Goal: Answer question/provide support

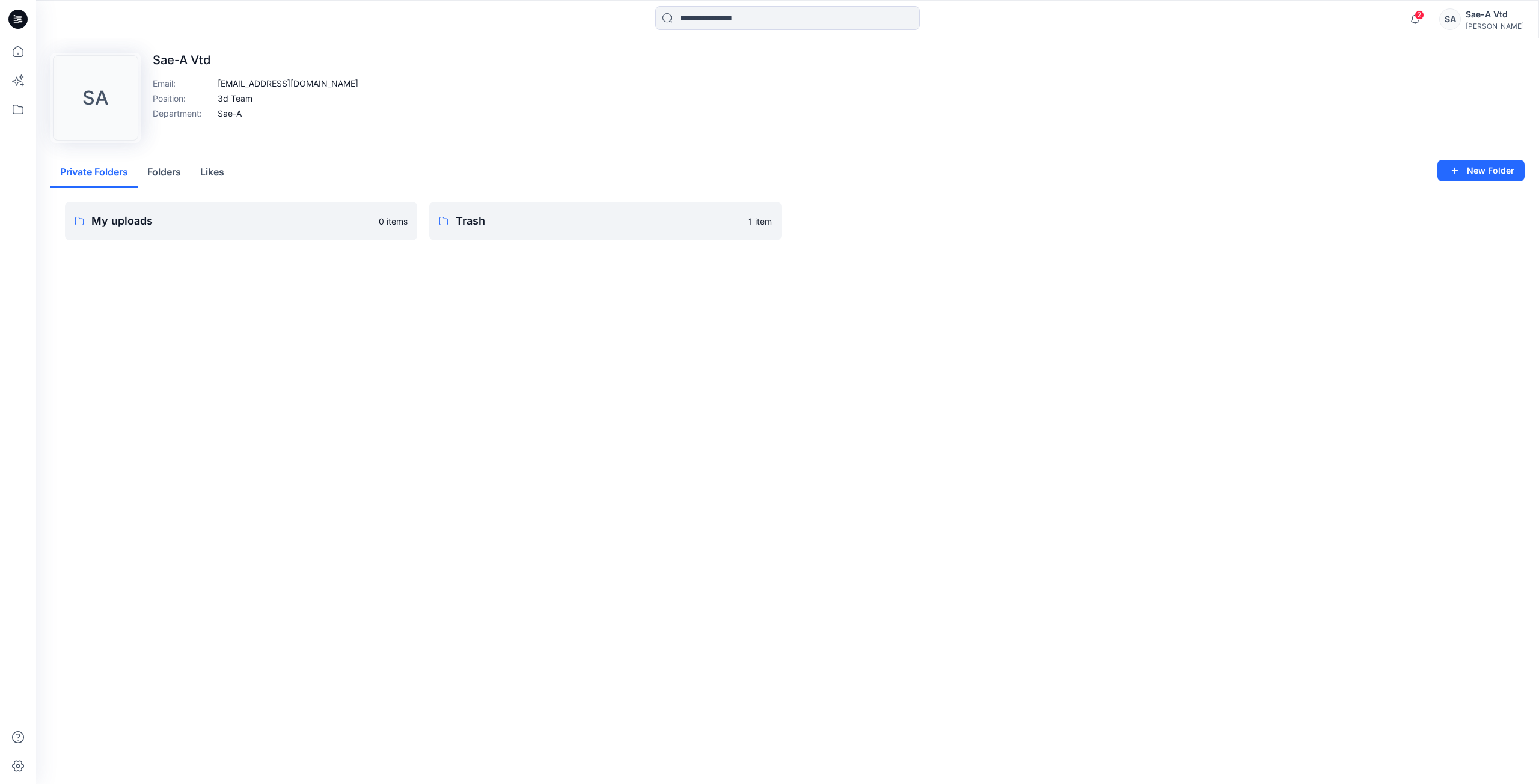
click at [29, 21] on div at bounding box center [18, 19] width 38 height 38
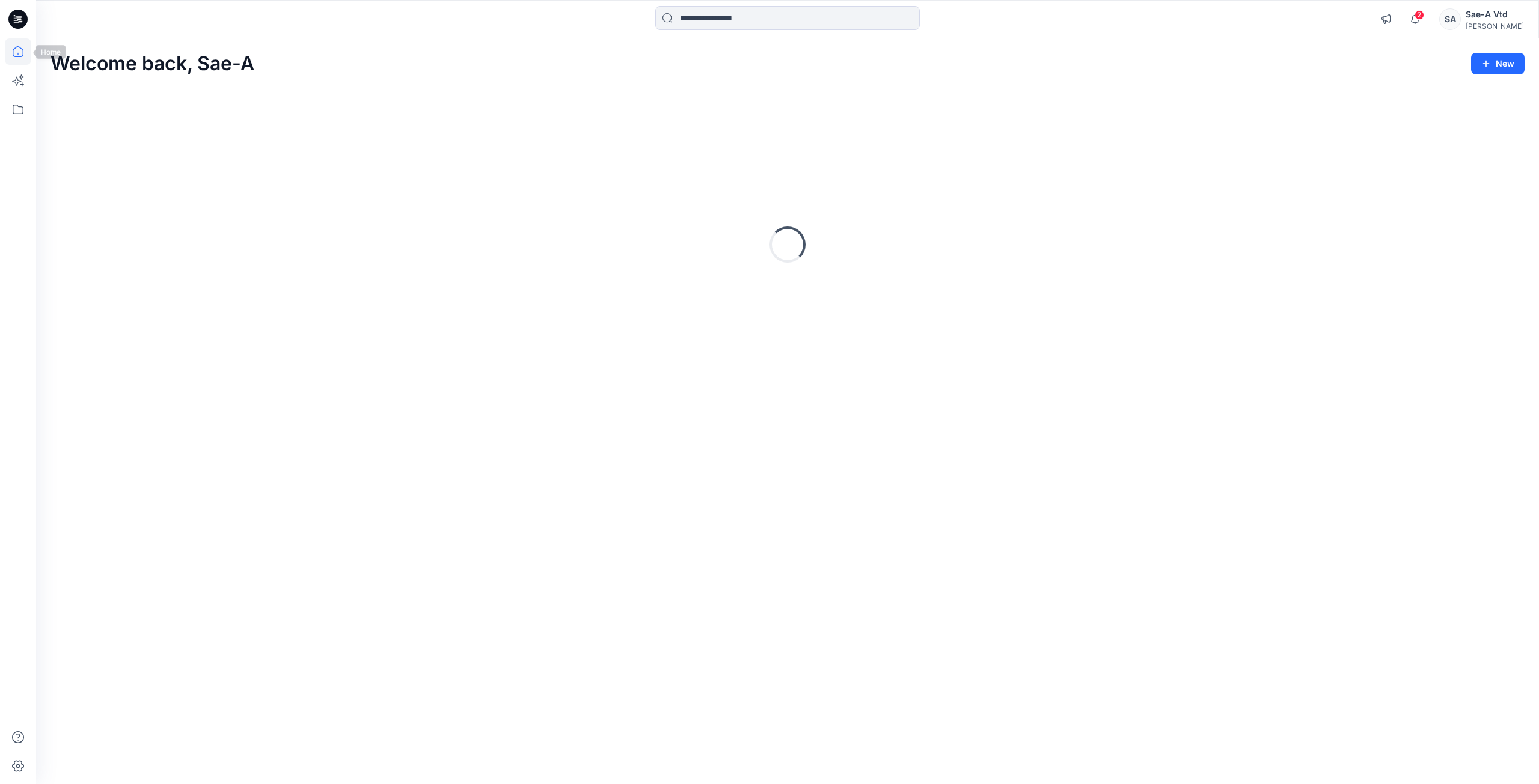
click at [15, 52] on icon at bounding box center [17, 51] width 26 height 26
click at [15, 29] on icon at bounding box center [17, 19] width 19 height 38
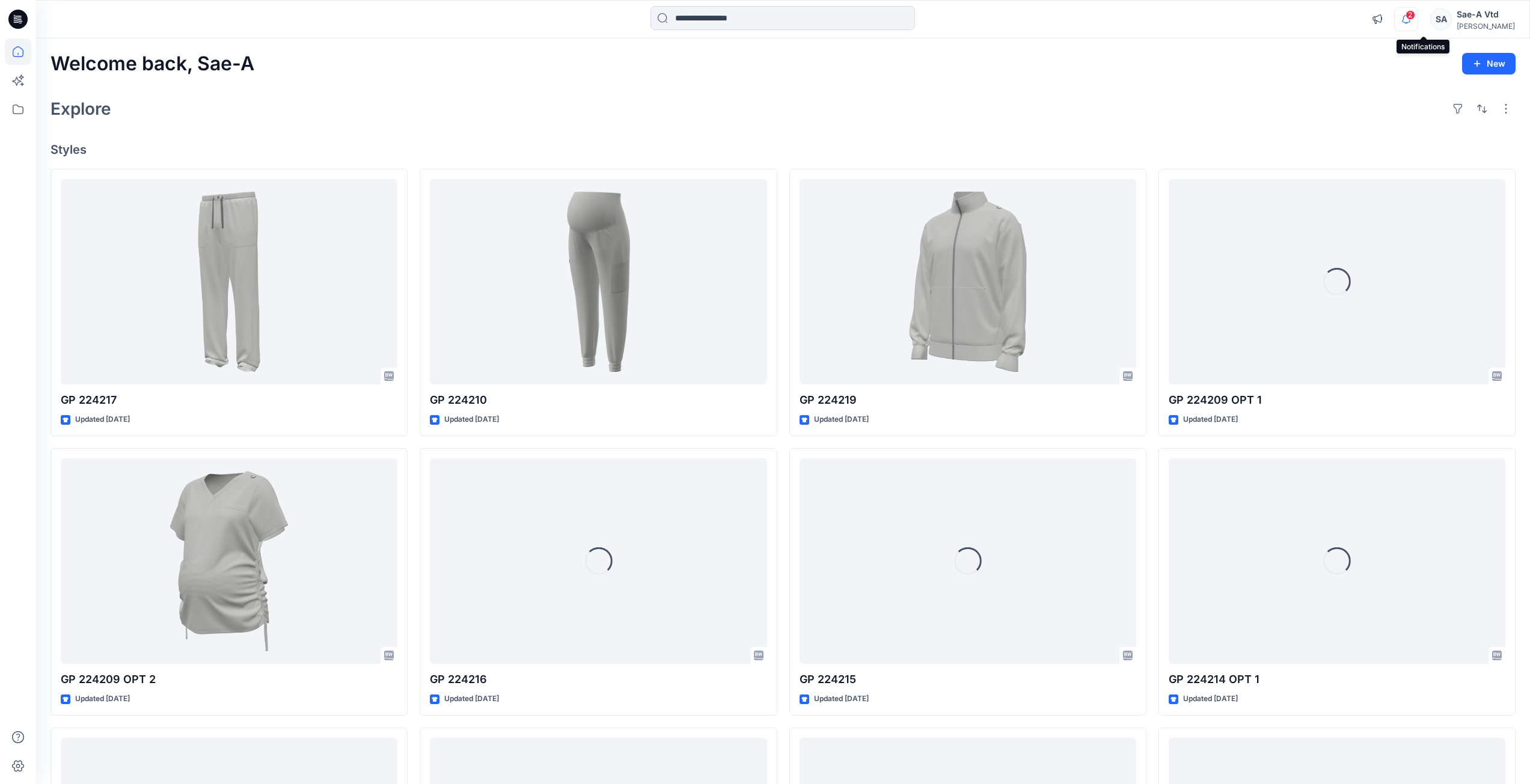
click at [1417, 19] on icon "button" at bounding box center [1406, 19] width 23 height 24
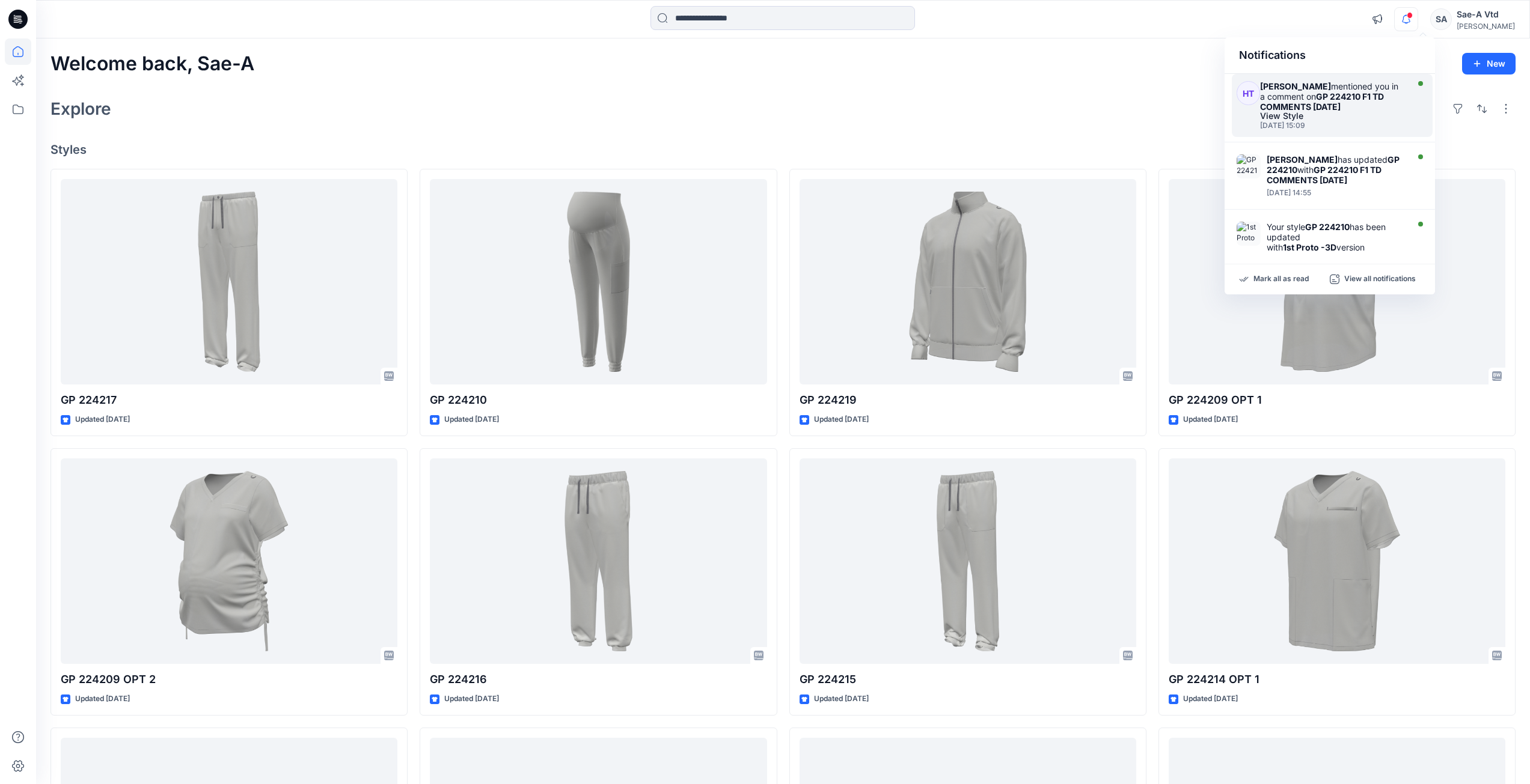
click at [1293, 102] on strong "GP 224210 F1 TD COMMENTS [DATE]" at bounding box center [1321, 102] width 123 height 21
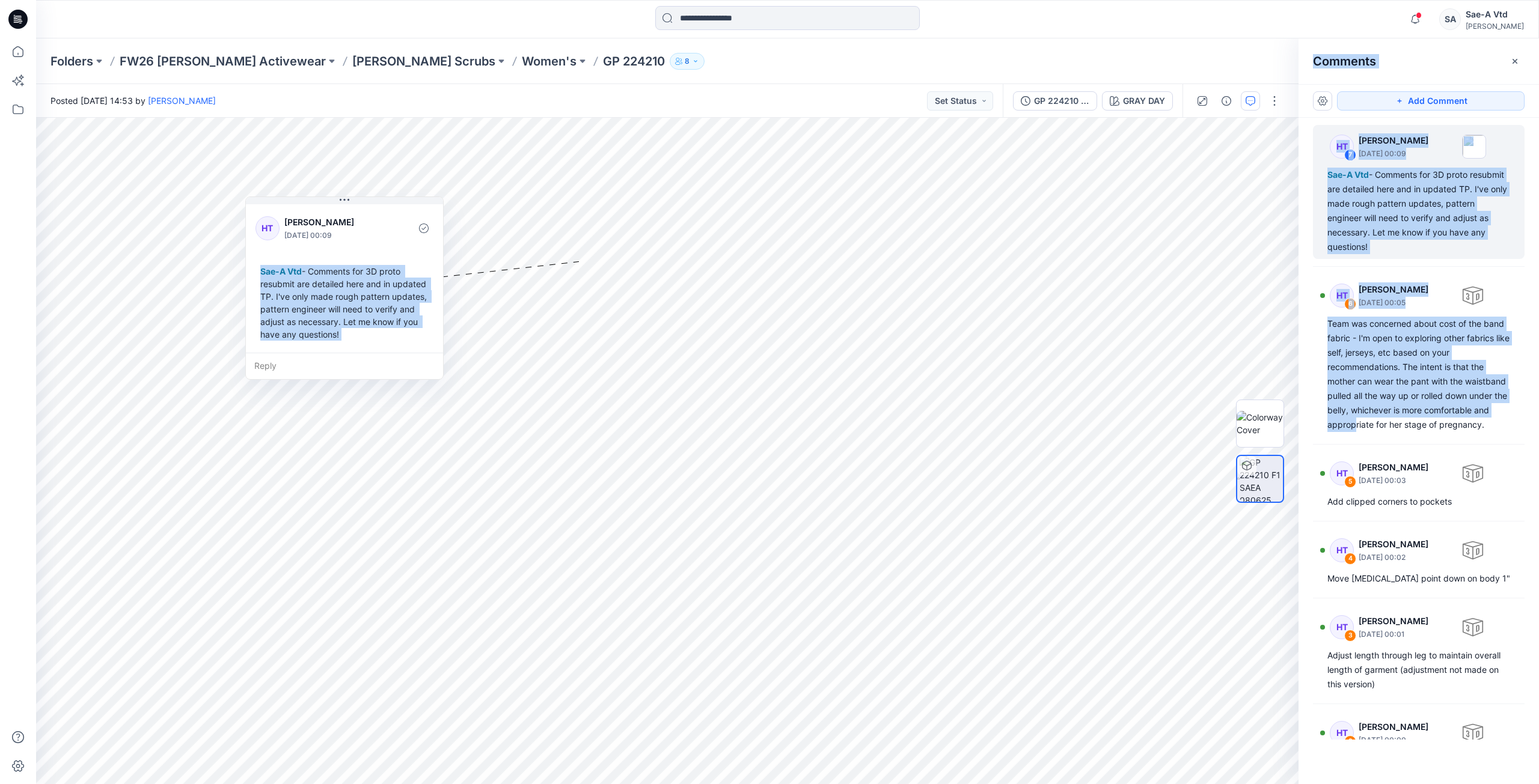
drag, startPoint x: 1423, startPoint y: 418, endPoint x: 1296, endPoint y: 347, distance: 145.5
click at [1296, 347] on div "GRAY DAY All Materials By Piece Select All artwork HANES_FLAG_LABEL fabric [PER…" at bounding box center [788, 451] width 1503 height 667
click at [1332, 358] on div "Team was concerned about cost of the band fabric - I'm open to exploring other …" at bounding box center [1418, 374] width 182 height 115
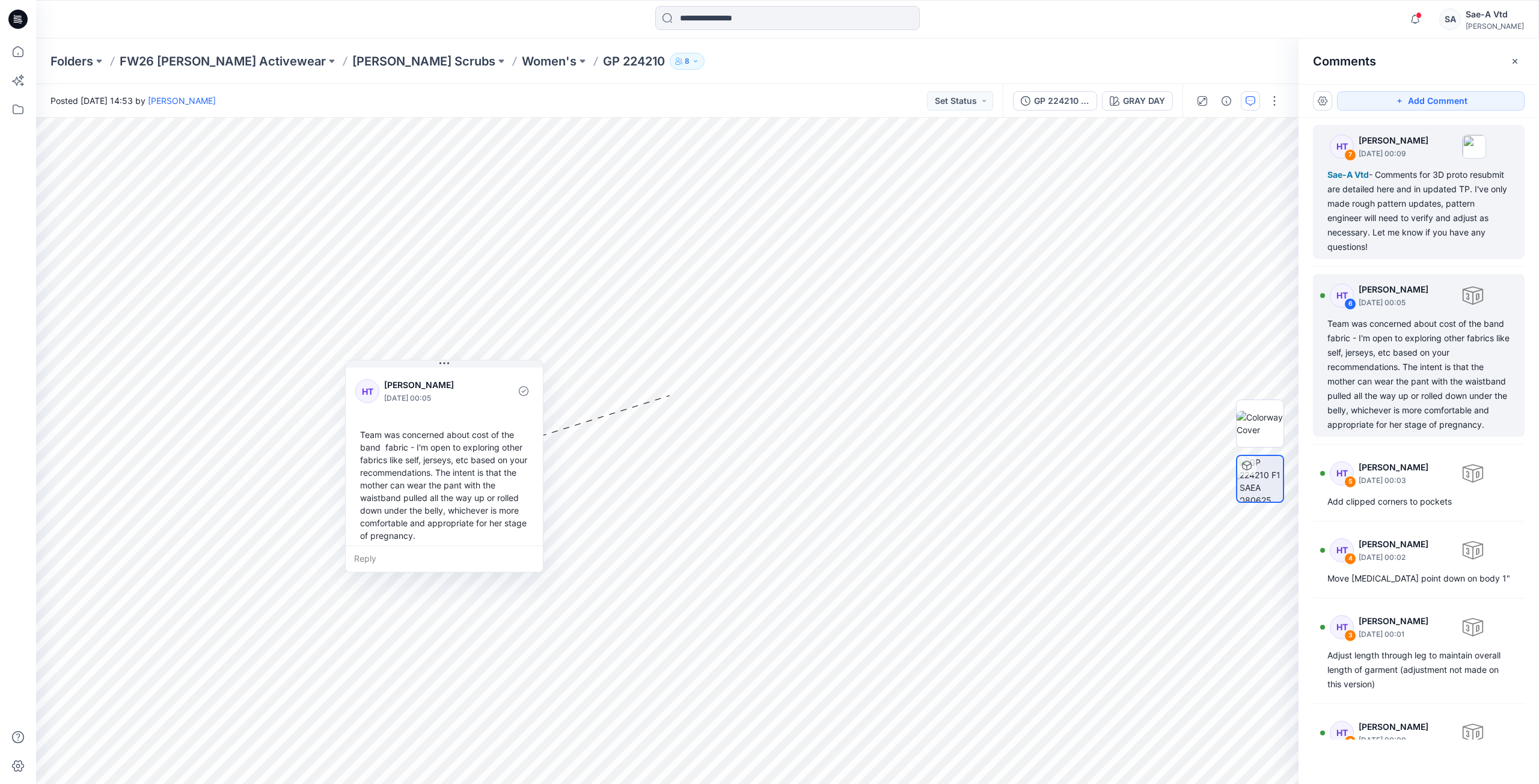
click at [1340, 252] on div "Sae-A Vtd - Comments for 3D proto resubmit are detailed here and in updated TP.…" at bounding box center [1418, 211] width 182 height 86
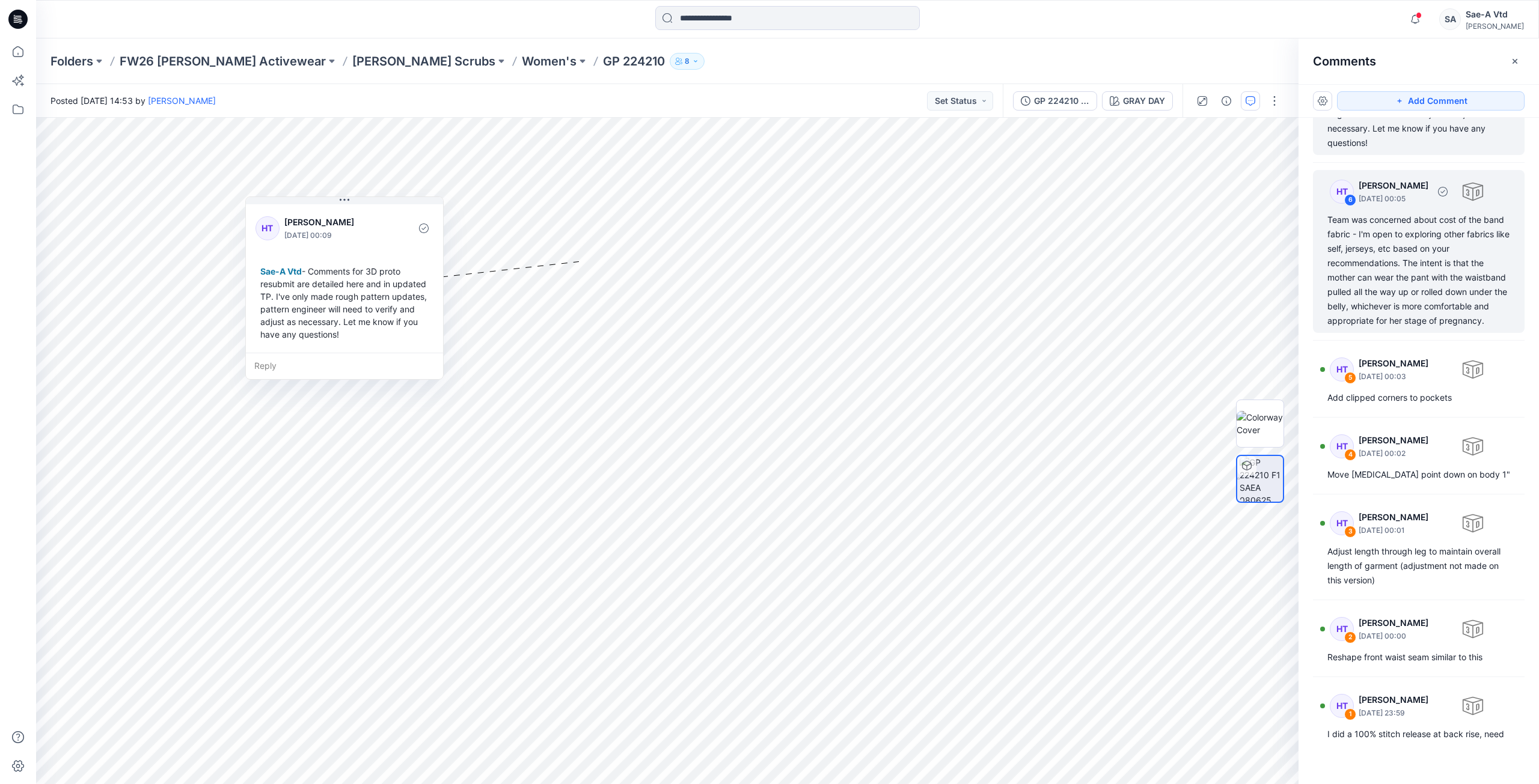
scroll to position [162, 0]
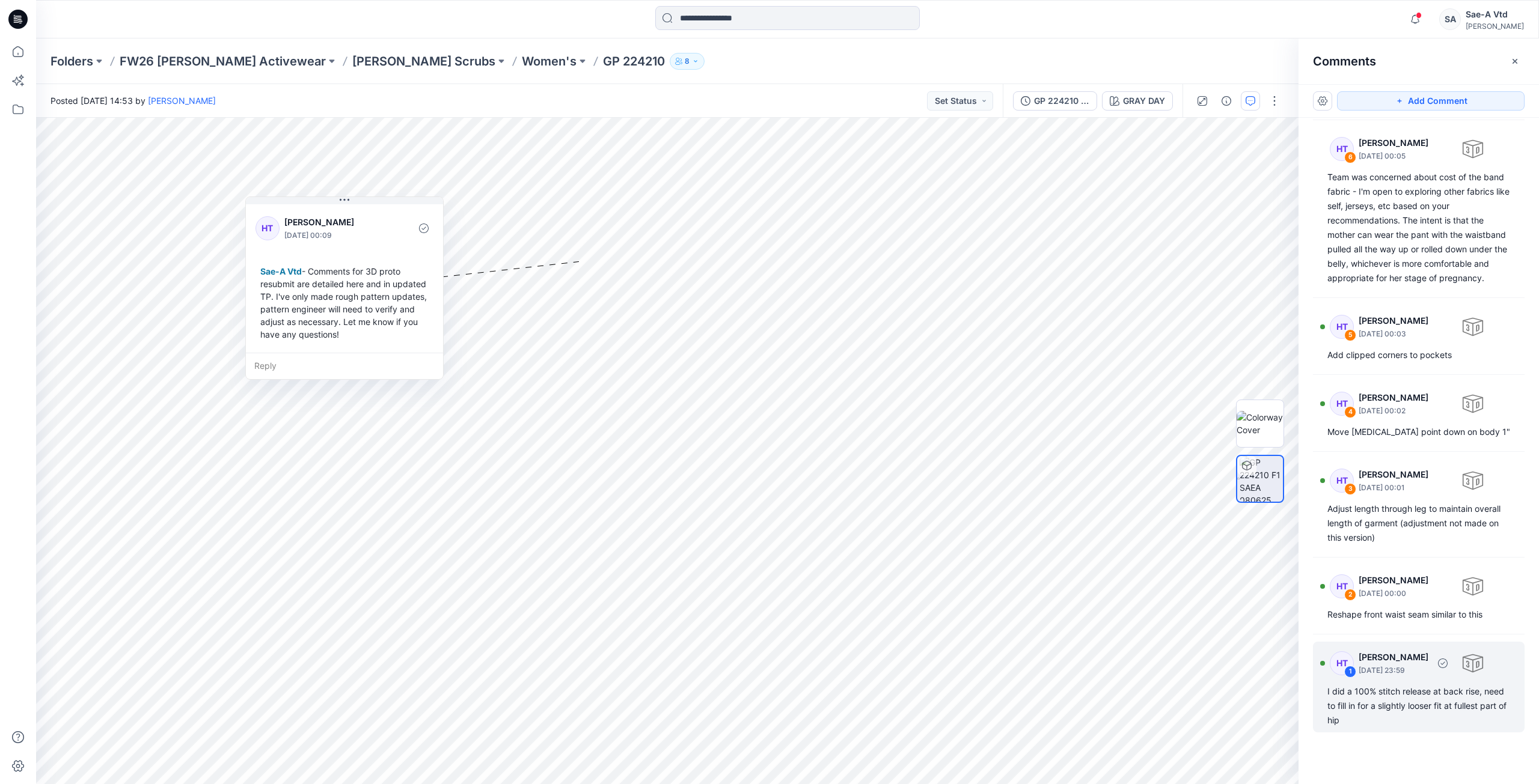
click at [1356, 701] on div "I did a 100% stitch release at back rise, need to fill in for a slightly looser…" at bounding box center [1418, 707] width 182 height 44
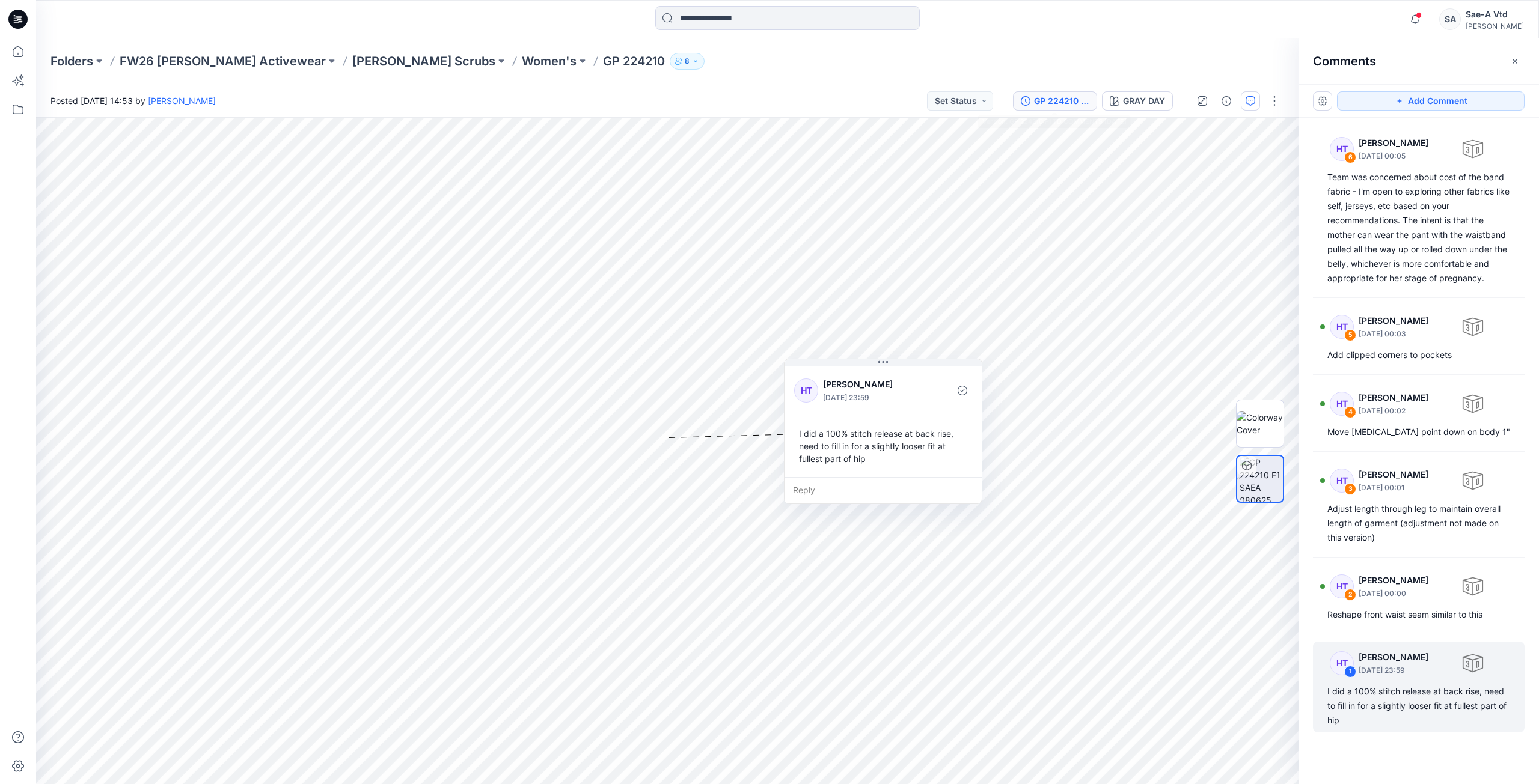
click at [1077, 109] on button "GP 224210 F1 TD COMMENTS [DATE]" at bounding box center [1054, 101] width 84 height 19
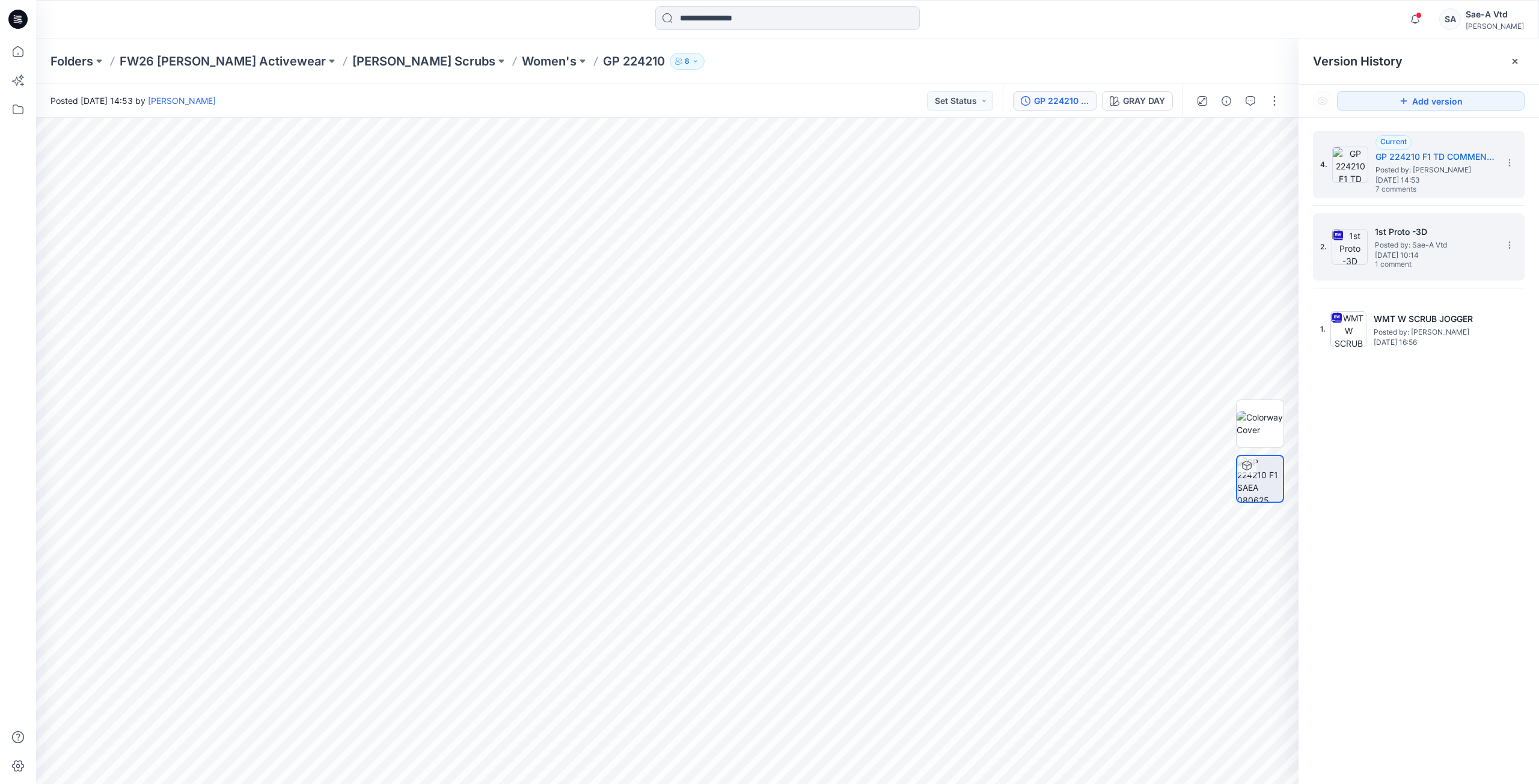
click at [1407, 229] on h5 "1st Proto -3D" at bounding box center [1435, 232] width 120 height 15
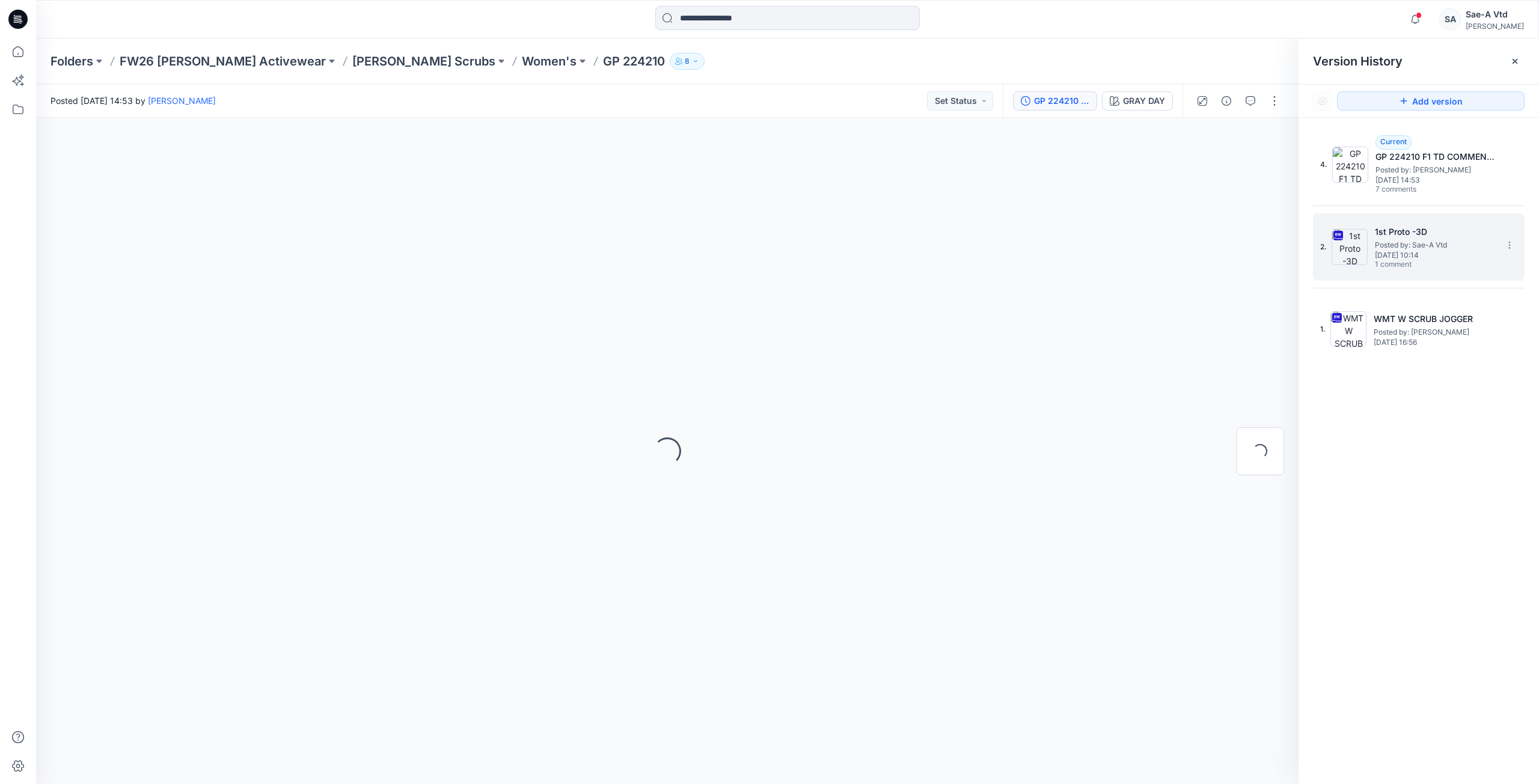
click at [1395, 242] on span "Posted by: Sae-A Vtd" at bounding box center [1435, 245] width 120 height 12
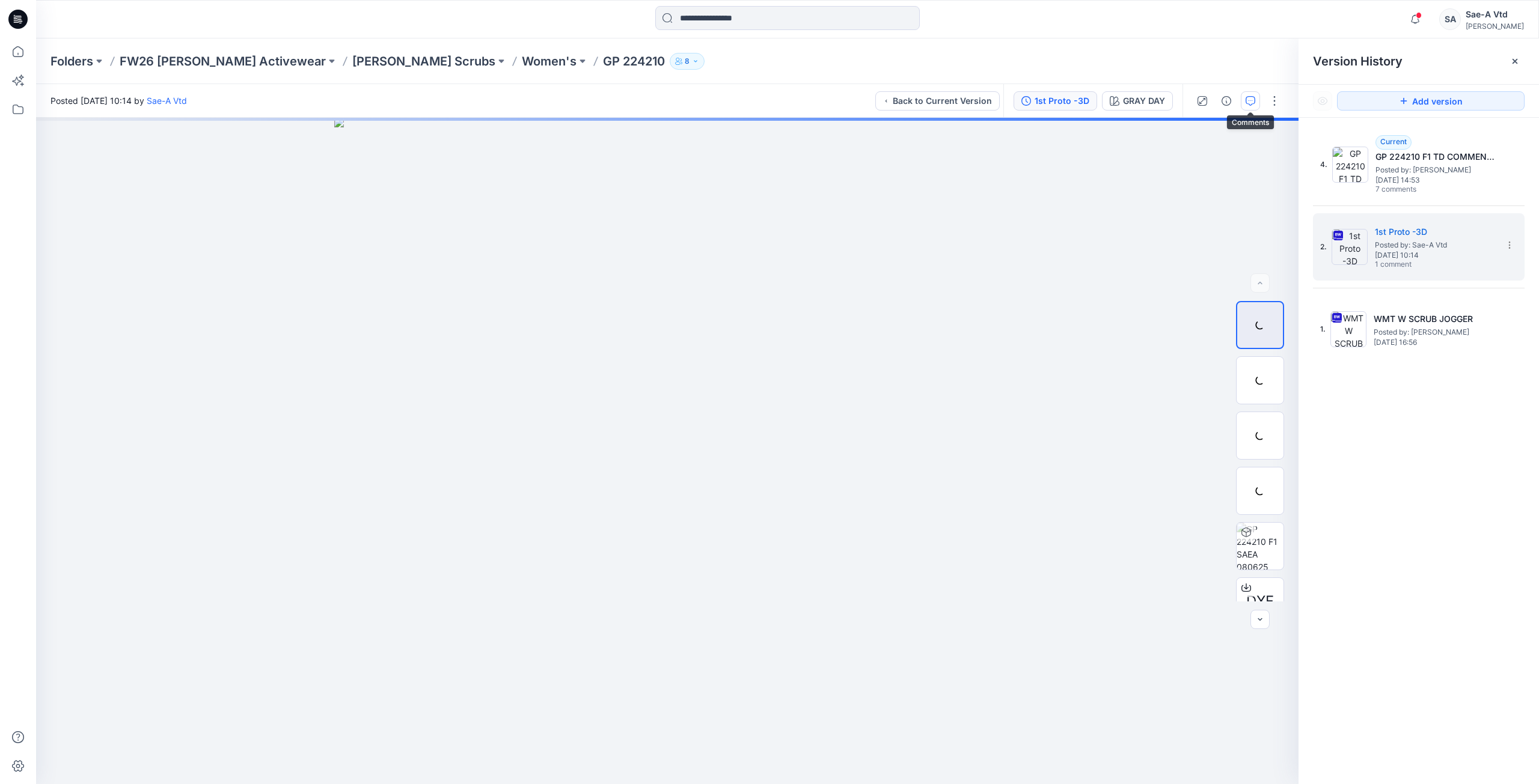
click at [1248, 104] on icon "button" at bounding box center [1250, 101] width 10 height 10
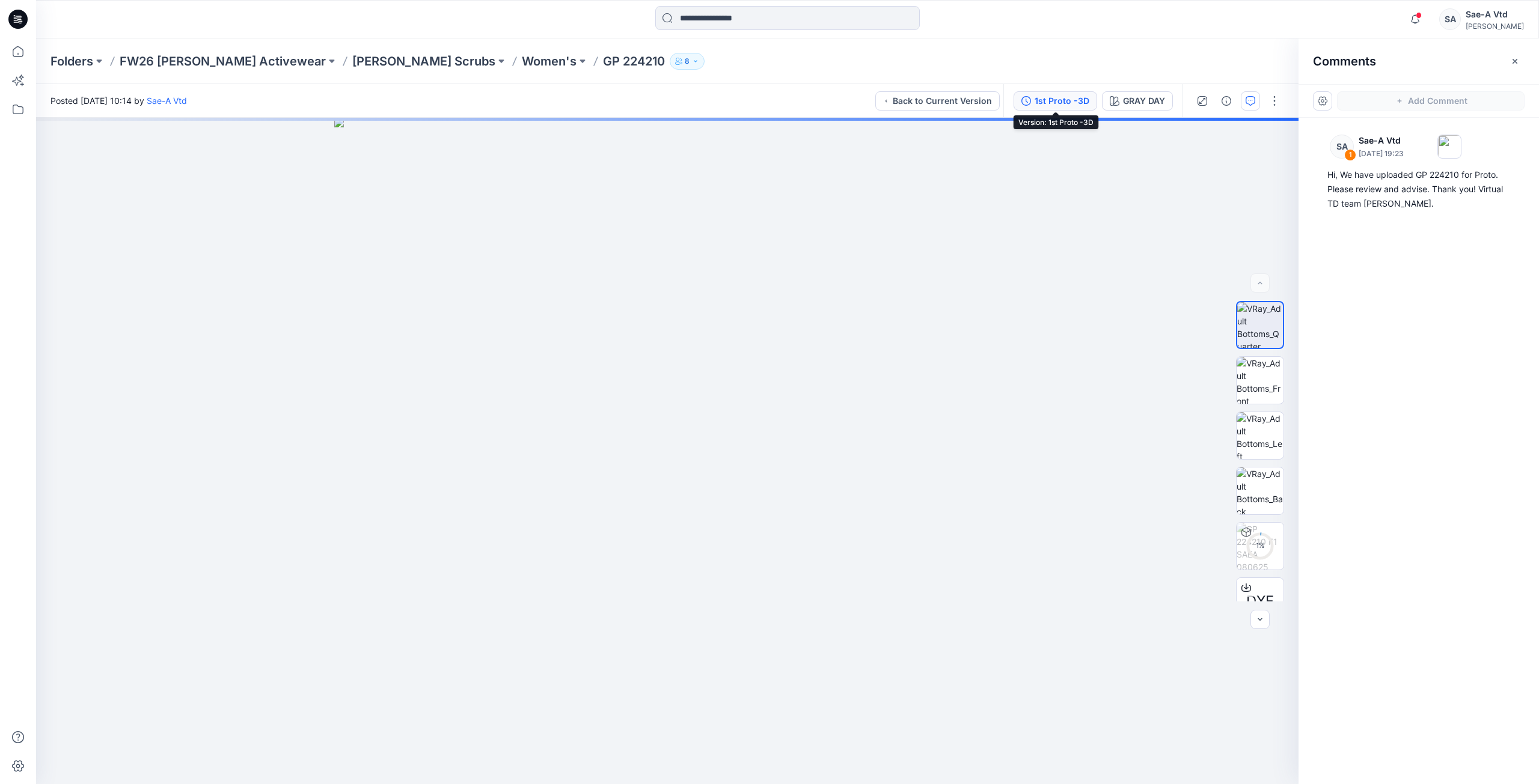
click at [1072, 96] on div "1st Proto -3D" at bounding box center [1062, 101] width 54 height 14
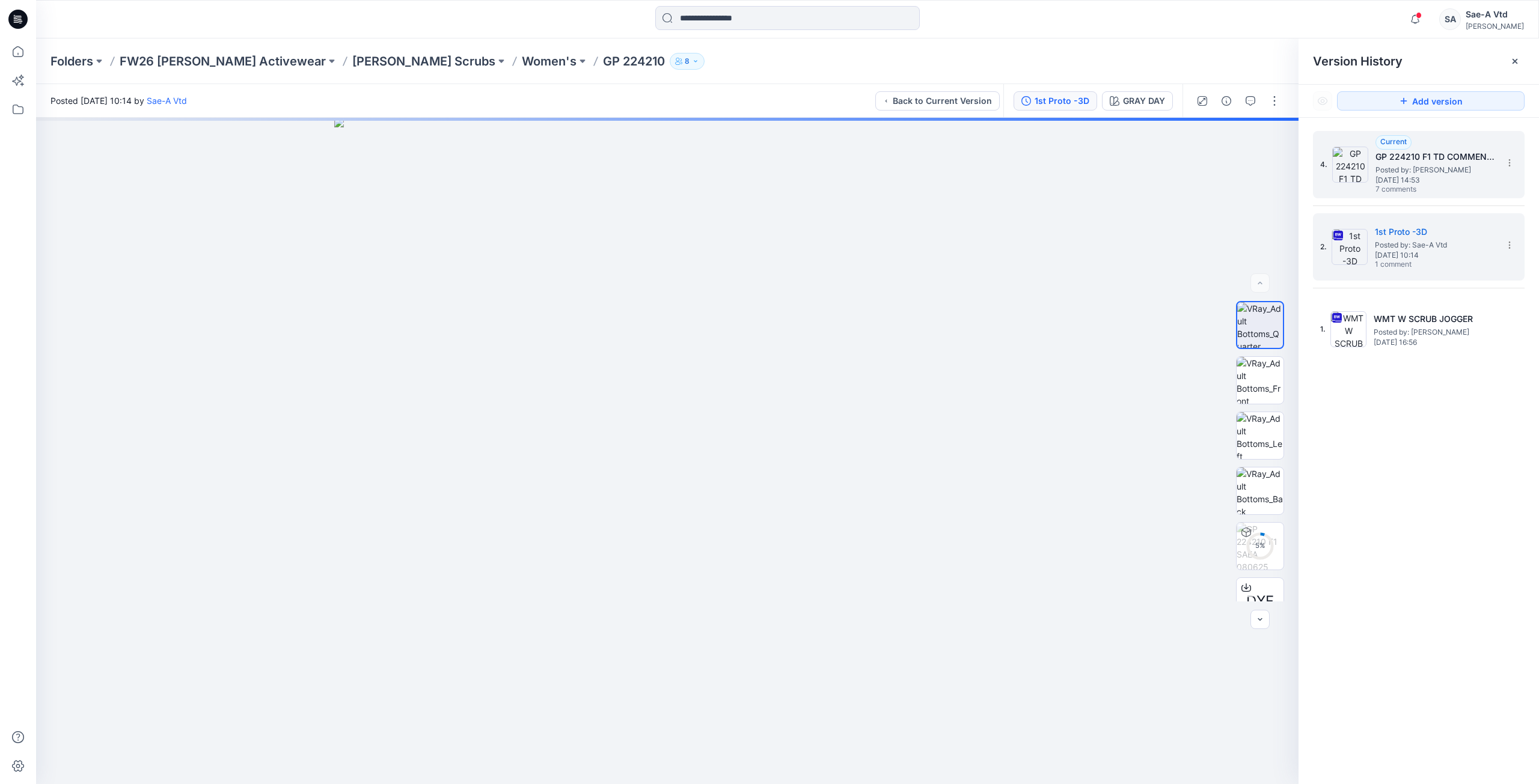
click at [1409, 167] on span "Posted by: [PERSON_NAME]" at bounding box center [1436, 170] width 120 height 12
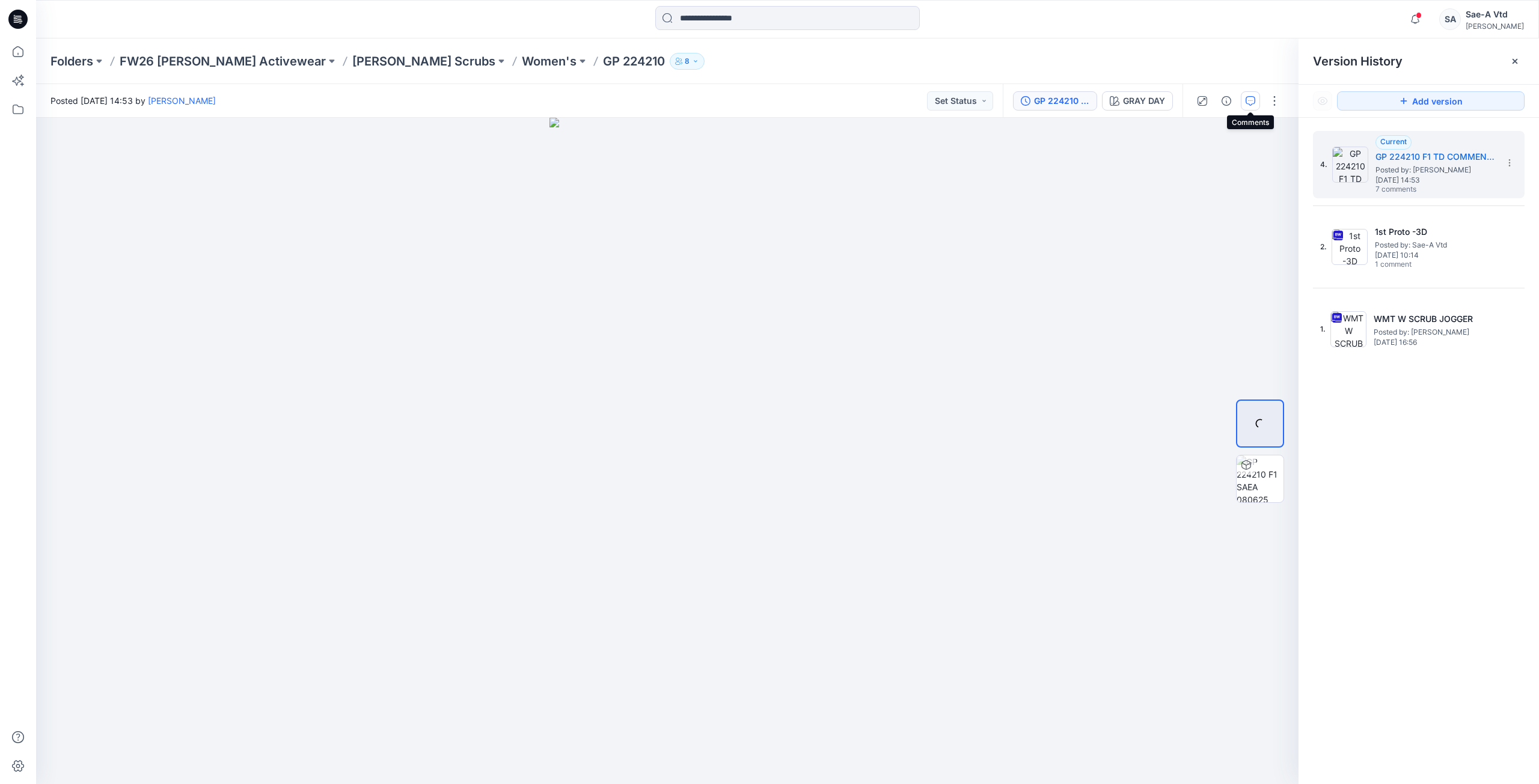
click at [1250, 103] on icon "button" at bounding box center [1250, 101] width 10 height 10
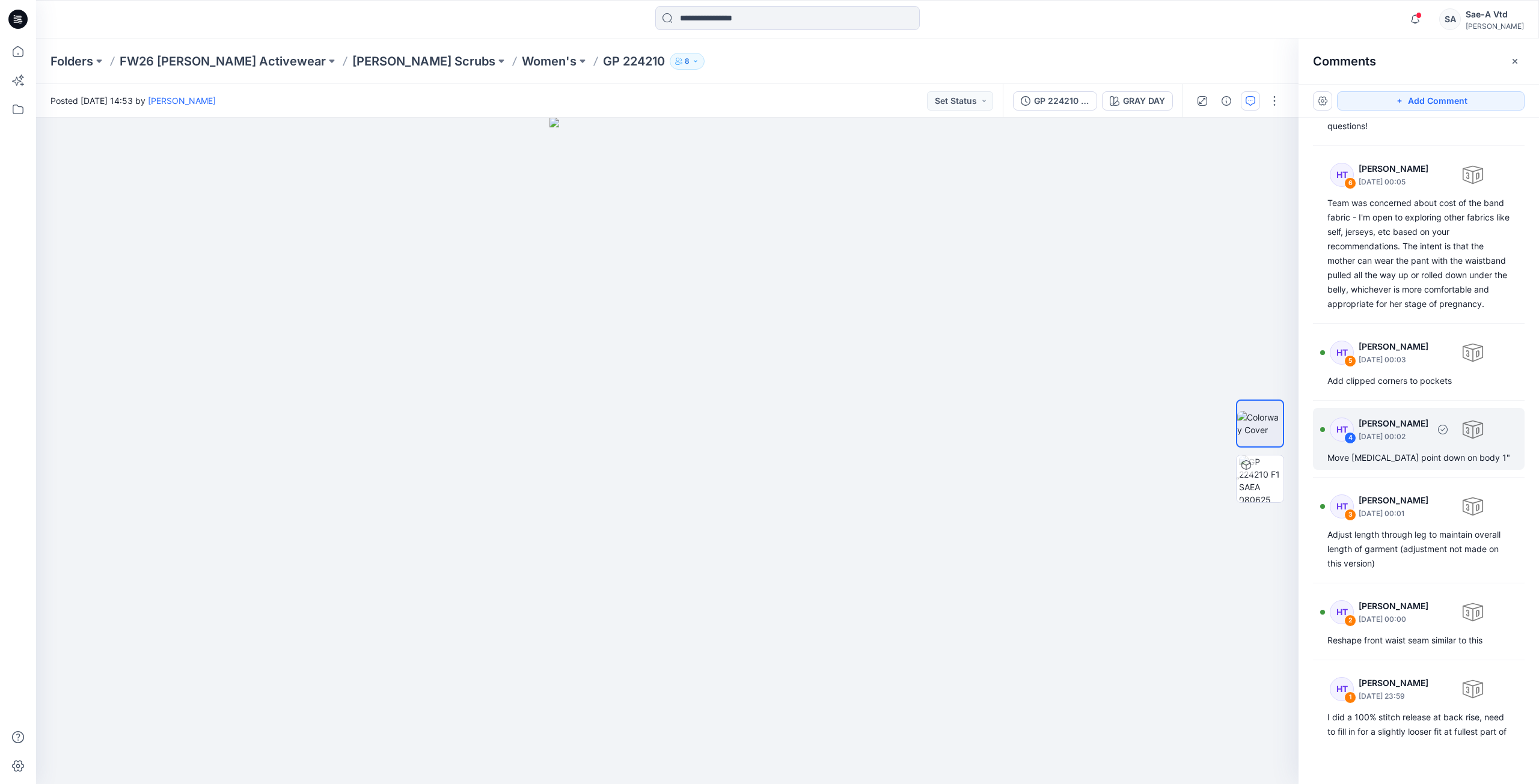
scroll to position [162, 0]
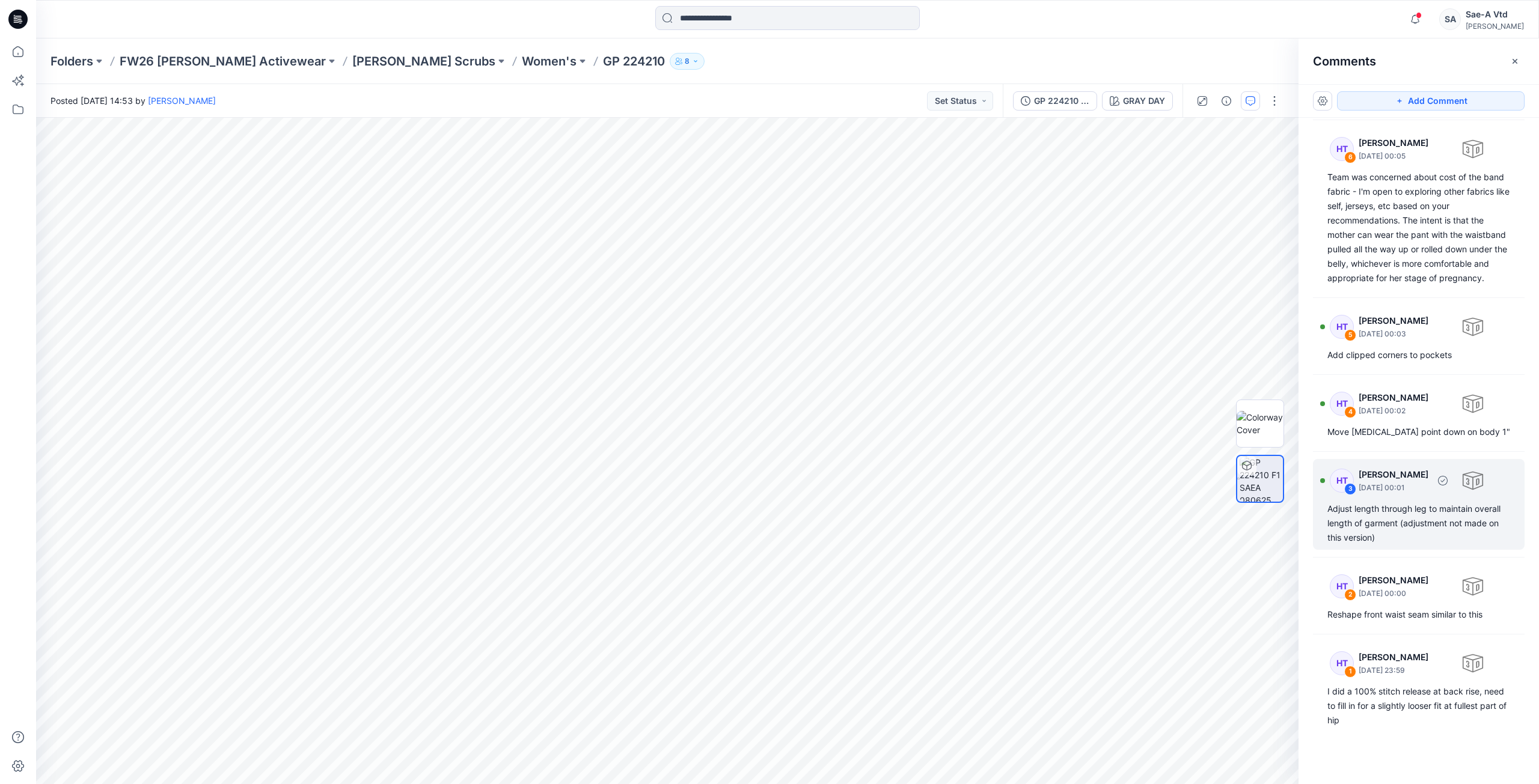
click at [1358, 517] on div "Adjust length through leg to maintain overall length of garment (adjustment not…" at bounding box center [1418, 524] width 182 height 44
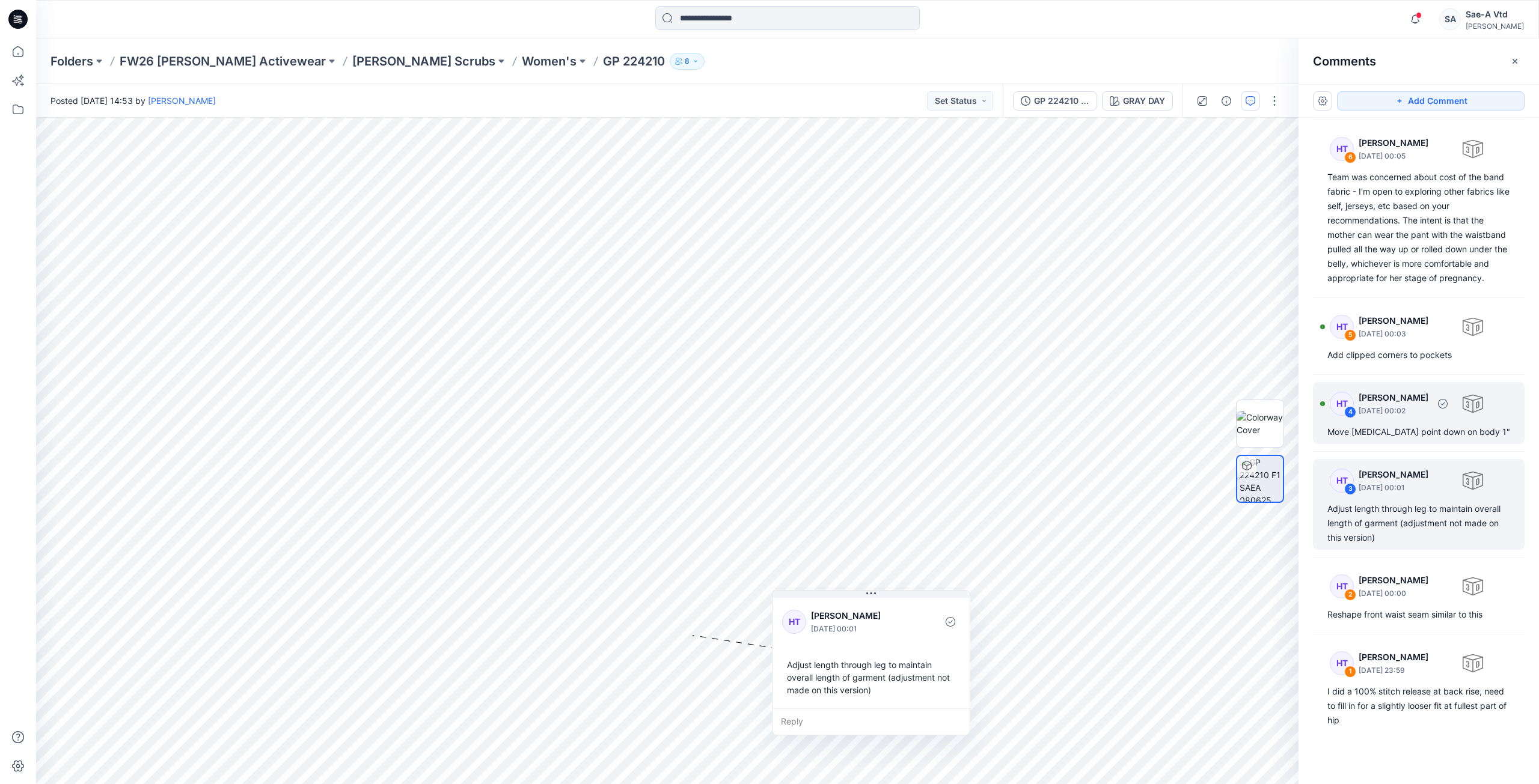
click at [1368, 437] on div "Move [MEDICAL_DATA] point down on body 1"" at bounding box center [1418, 432] width 182 height 15
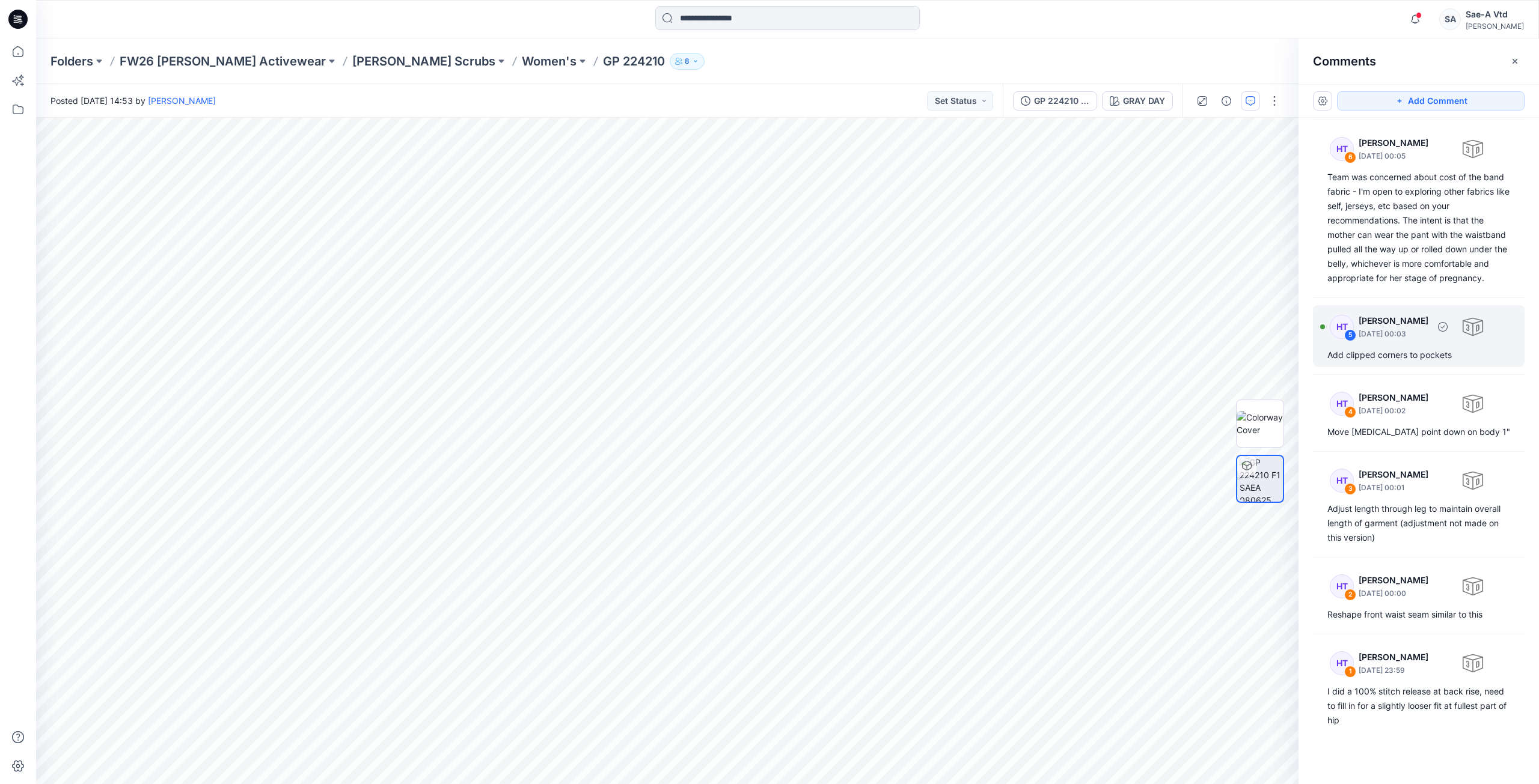
click at [1346, 348] on div "Add clipped corners to pockets" at bounding box center [1418, 356] width 182 height 15
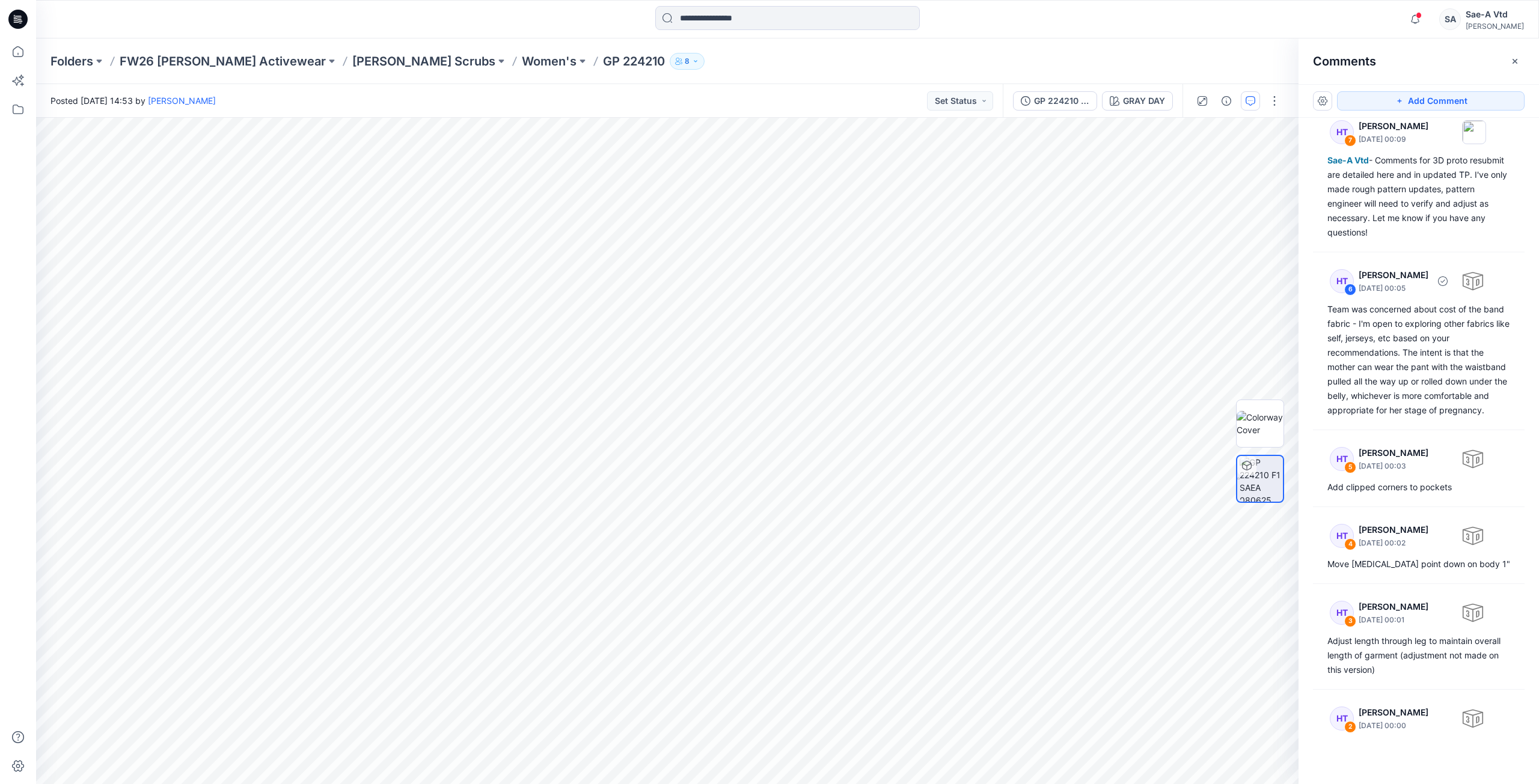
scroll to position [0, 0]
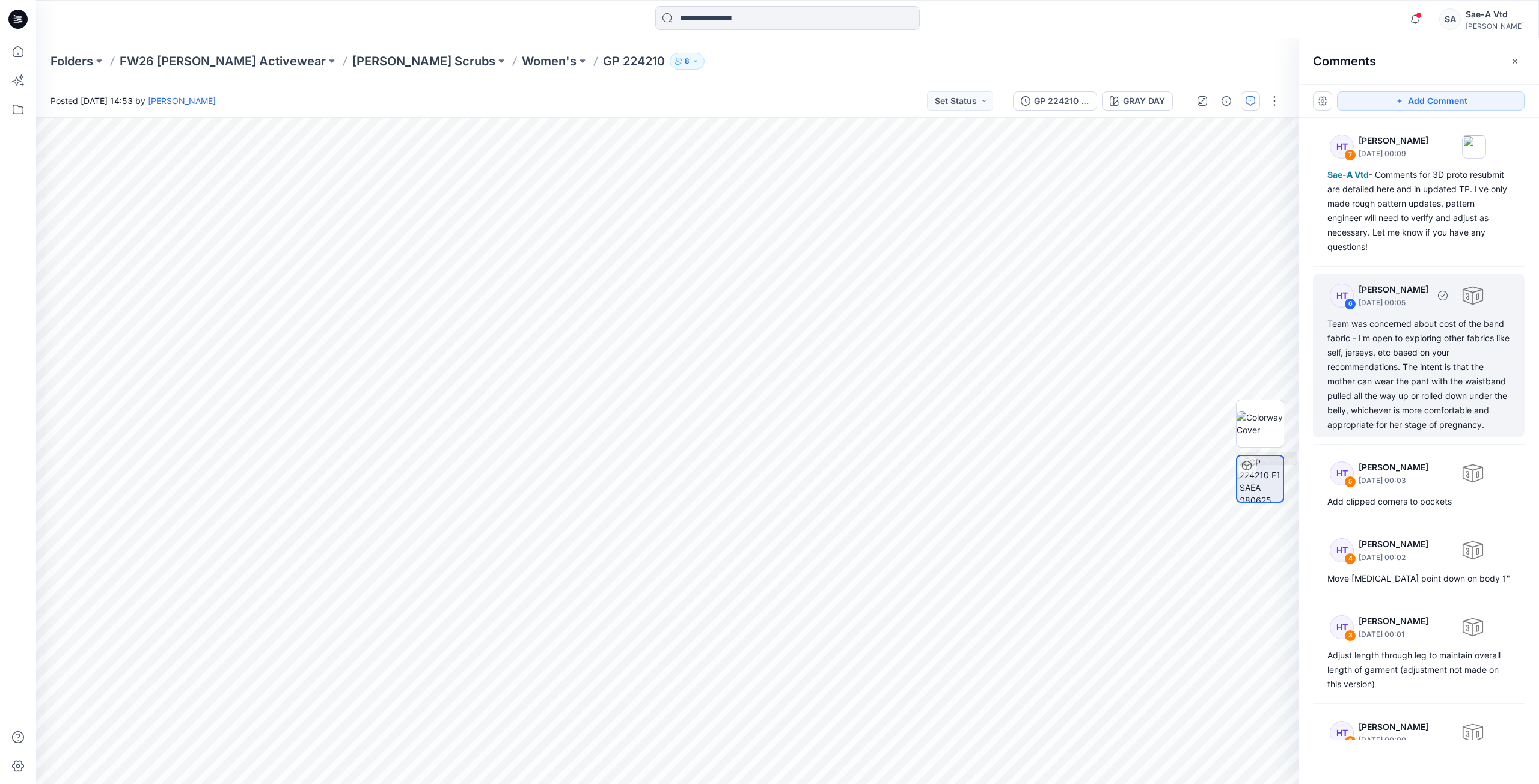
click at [1369, 382] on div "Team was concerned about cost of the band fabric - I'm open to exploring other …" at bounding box center [1418, 374] width 182 height 115
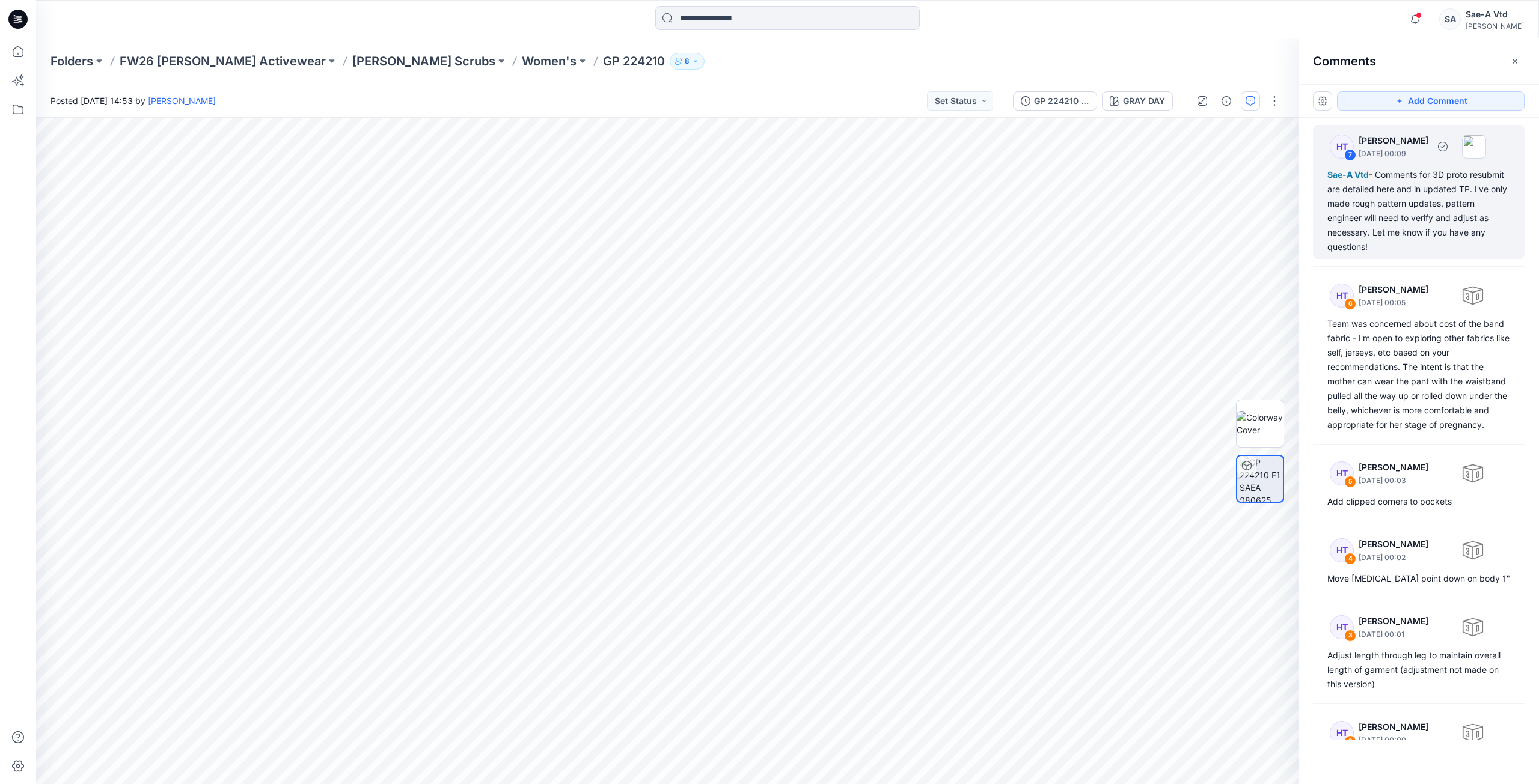
click at [1358, 230] on div "Sae-A Vtd - Comments for 3D proto resubmit are detailed here and in updated TP.…" at bounding box center [1418, 211] width 182 height 86
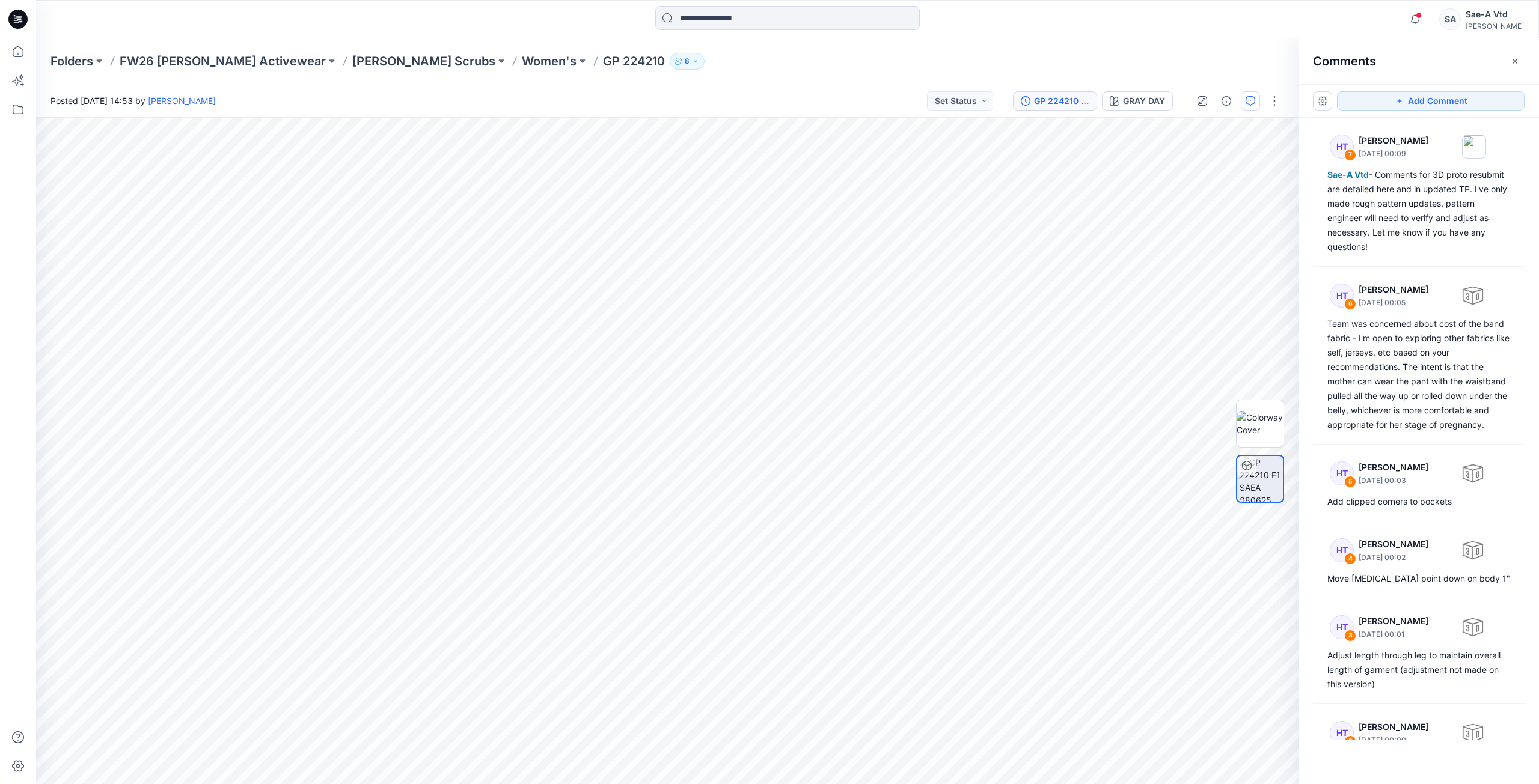
click at [1062, 103] on div "GP 224210 F1 TD COMMENTS [DATE]" at bounding box center [1061, 101] width 55 height 14
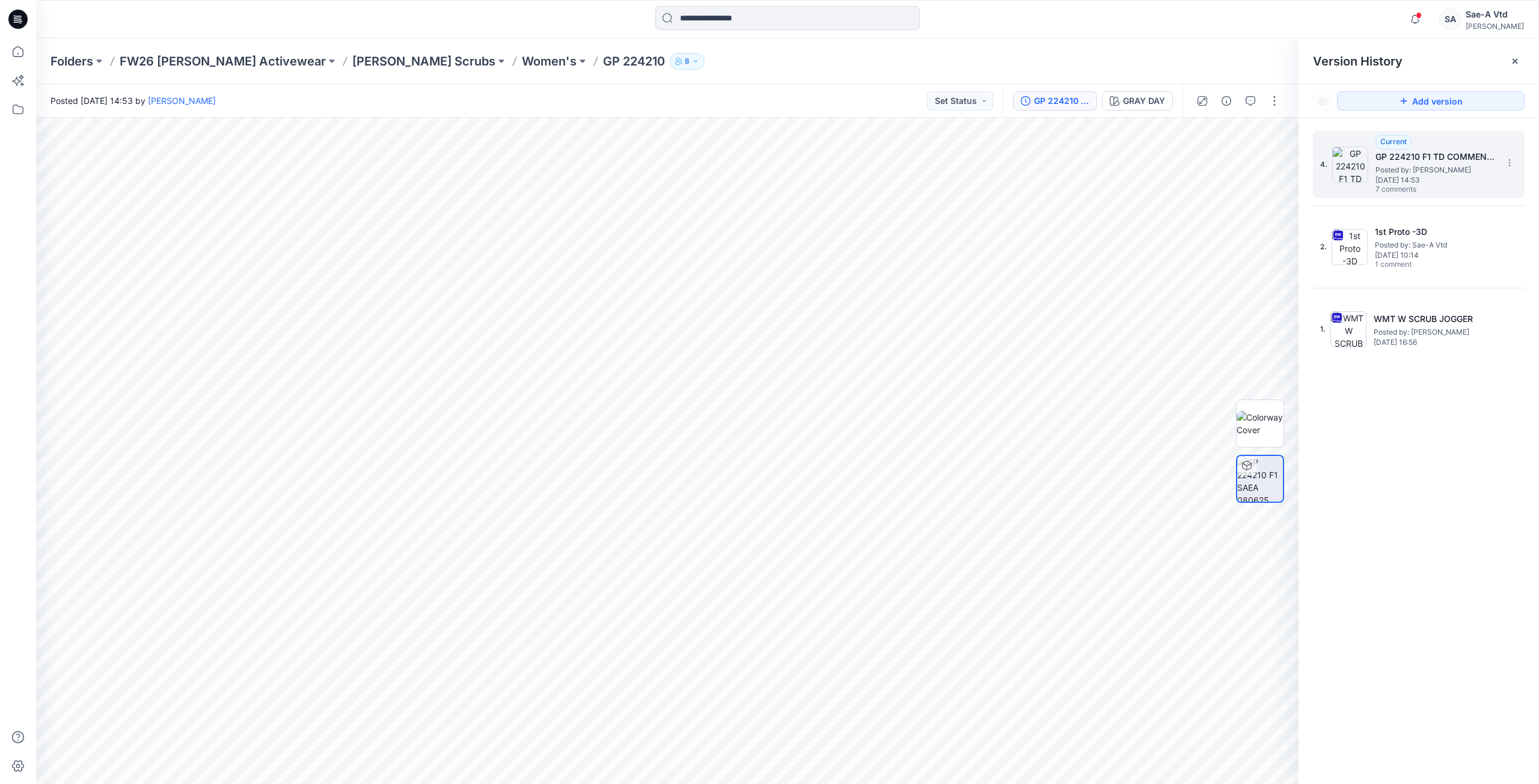
click at [1423, 182] on span "[DATE] 14:53" at bounding box center [1436, 180] width 120 height 8
click at [1242, 103] on button "button" at bounding box center [1250, 101] width 19 height 19
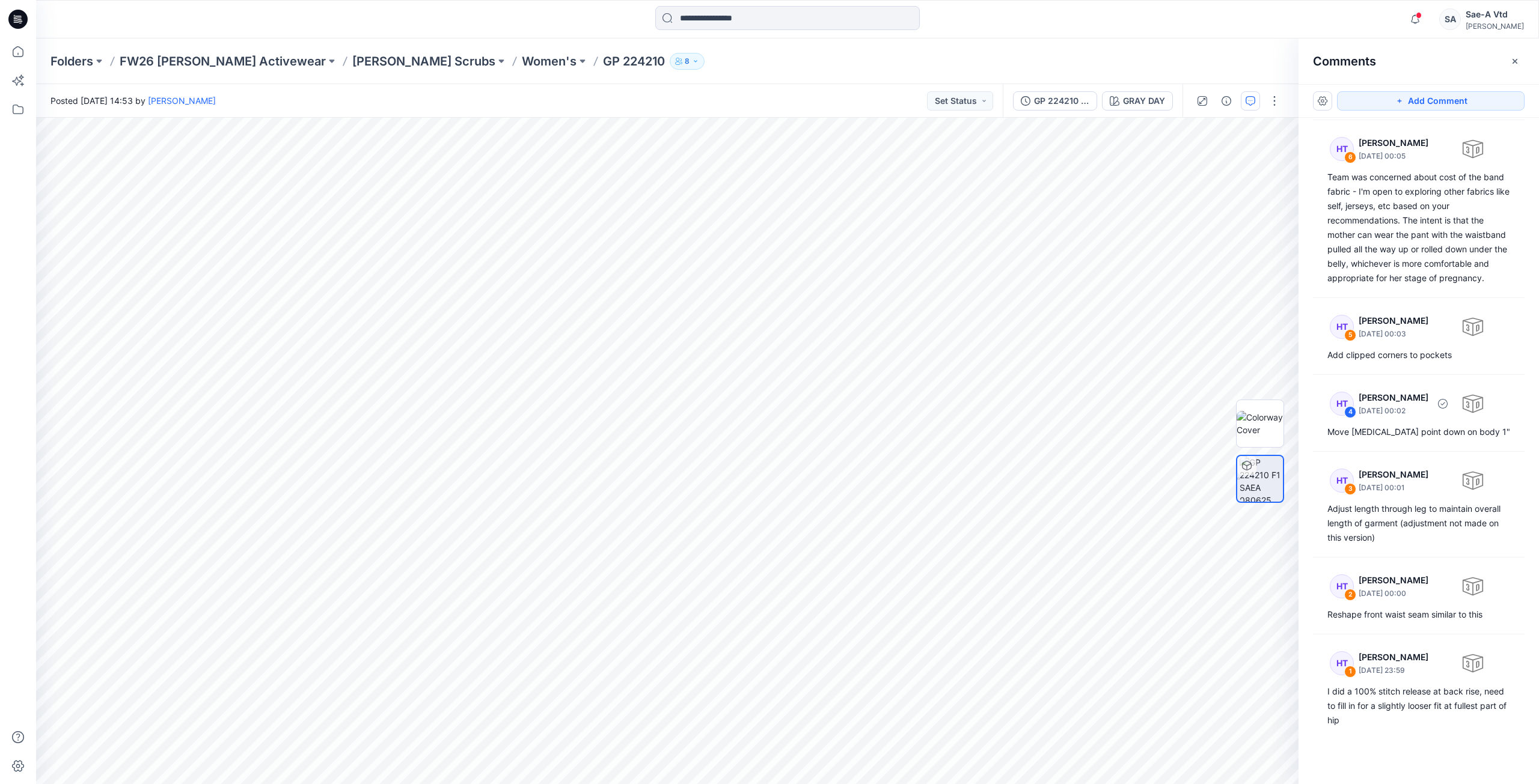
scroll to position [162, 0]
click at [1085, 102] on div "GP 224210 F1 TD COMMENTS [DATE]" at bounding box center [1061, 101] width 55 height 14
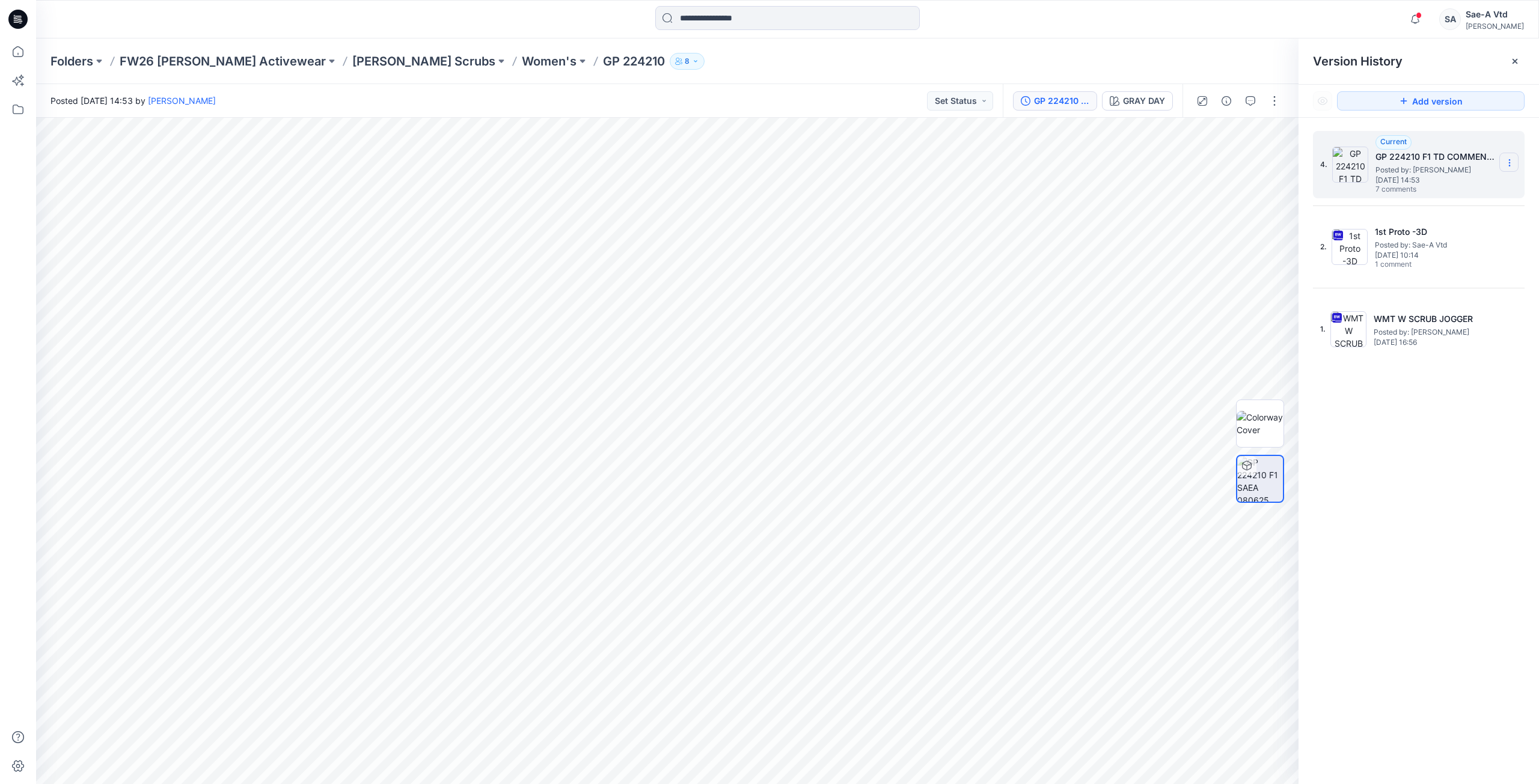
click at [1504, 165] on section at bounding box center [1508, 162] width 19 height 19
click at [1427, 466] on div "4. Current GP 224210 F1 TD COMMENTS [DATE] Posted by: [PERSON_NAME] [DATE] 14:5…" at bounding box center [1418, 460] width 240 height 684
click at [1422, 15] on span at bounding box center [1418, 15] width 6 height 6
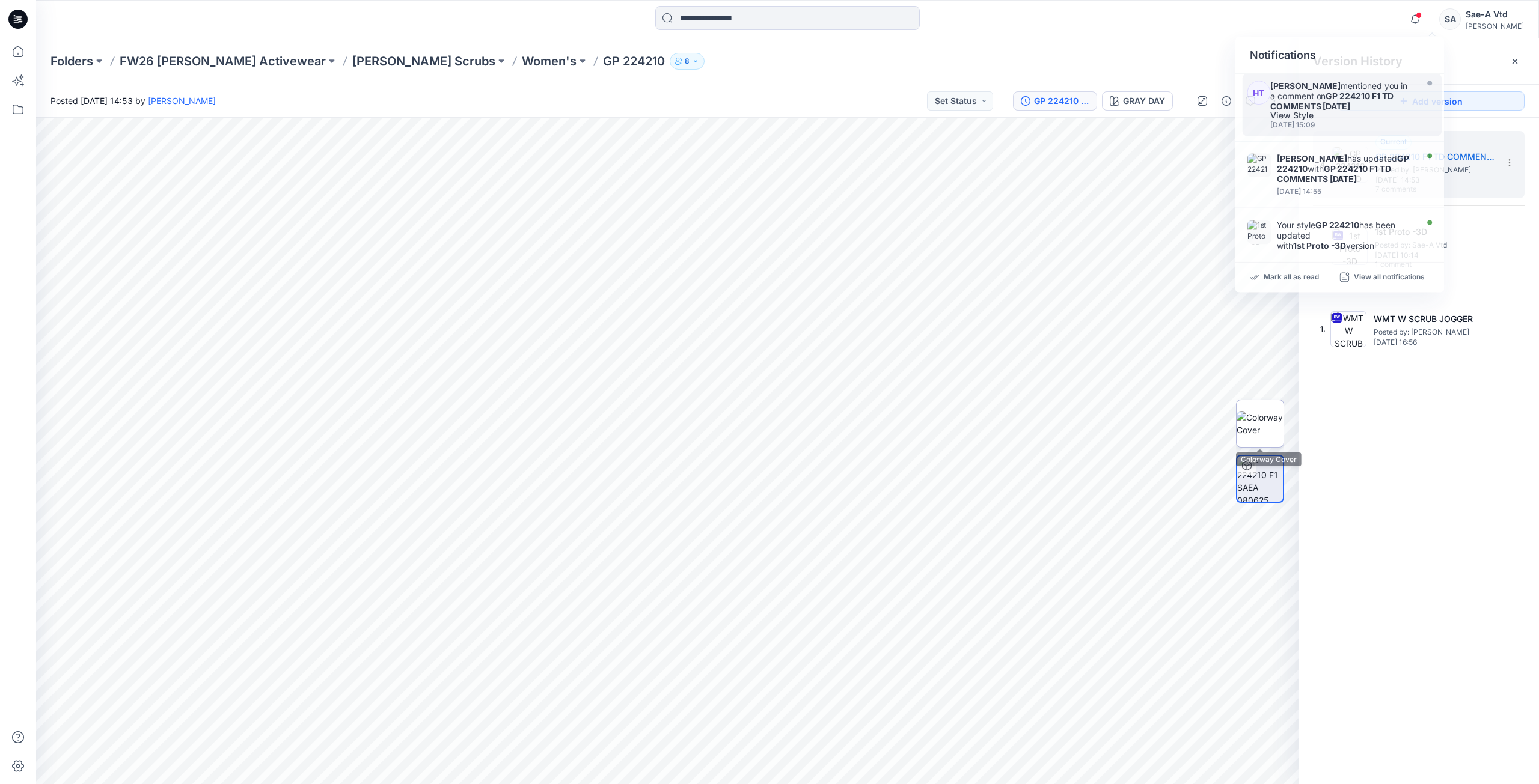
click at [1281, 412] on img at bounding box center [1260, 424] width 47 height 25
